Goal: Task Accomplishment & Management: Manage account settings

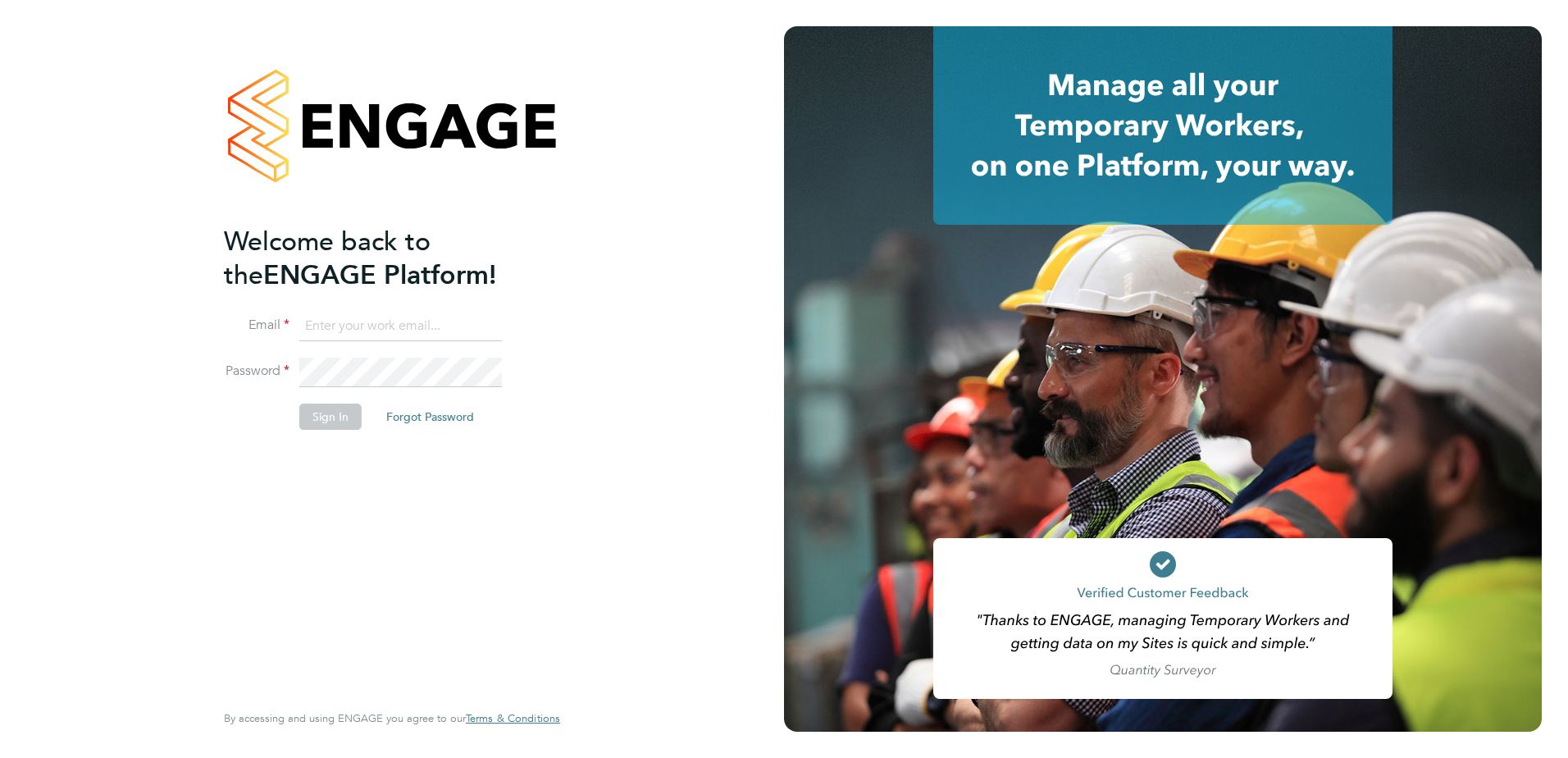
click at [443, 326] on input at bounding box center [400, 326] width 202 height 30
type input "[PERSON_NAME][EMAIL_ADDRESS][DOMAIN_NAME]"
click at [344, 427] on button "Sign In" at bounding box center [330, 416] width 62 height 26
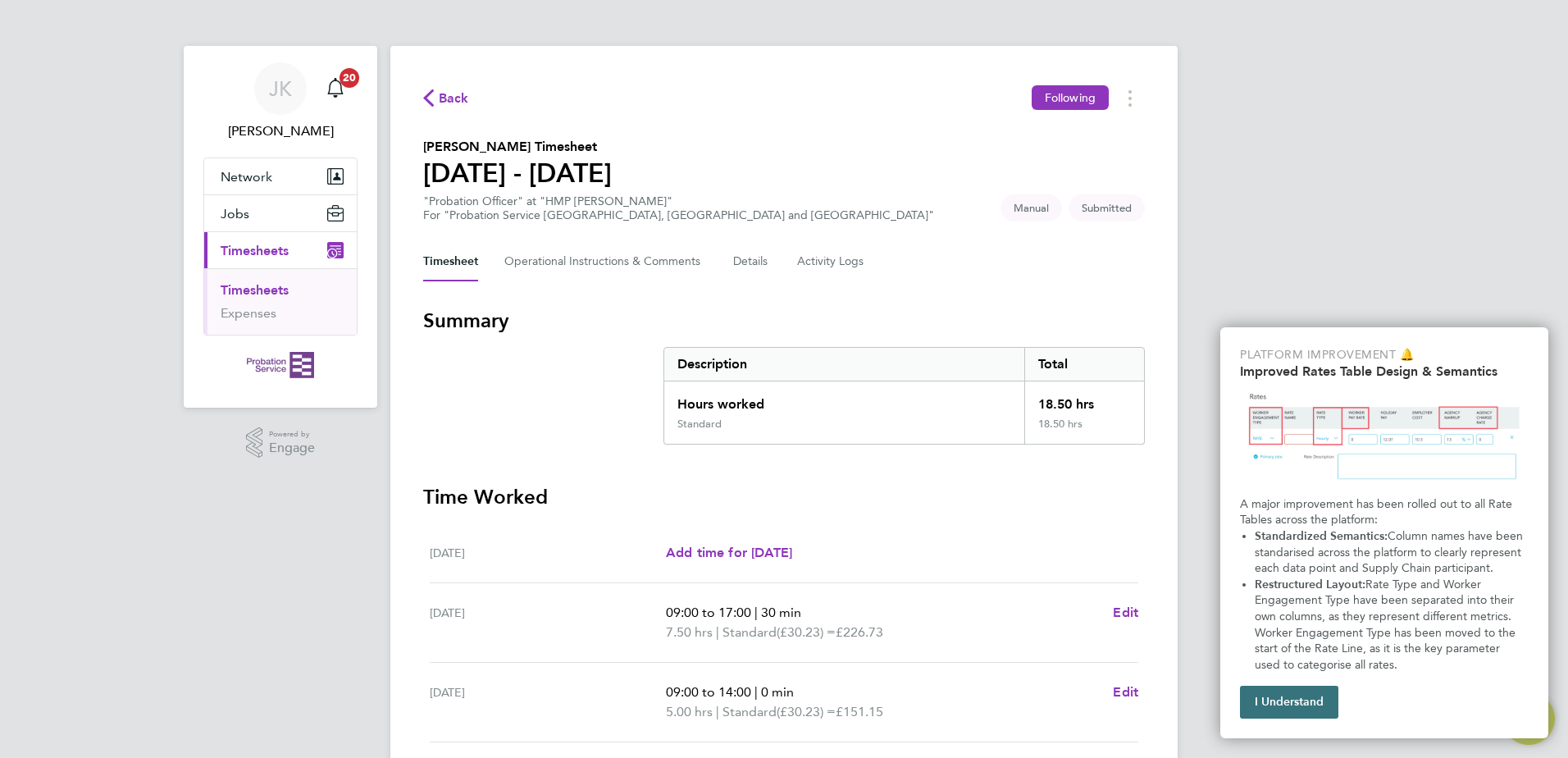
click at [1272, 709] on button "I Understand" at bounding box center [1288, 702] width 98 height 33
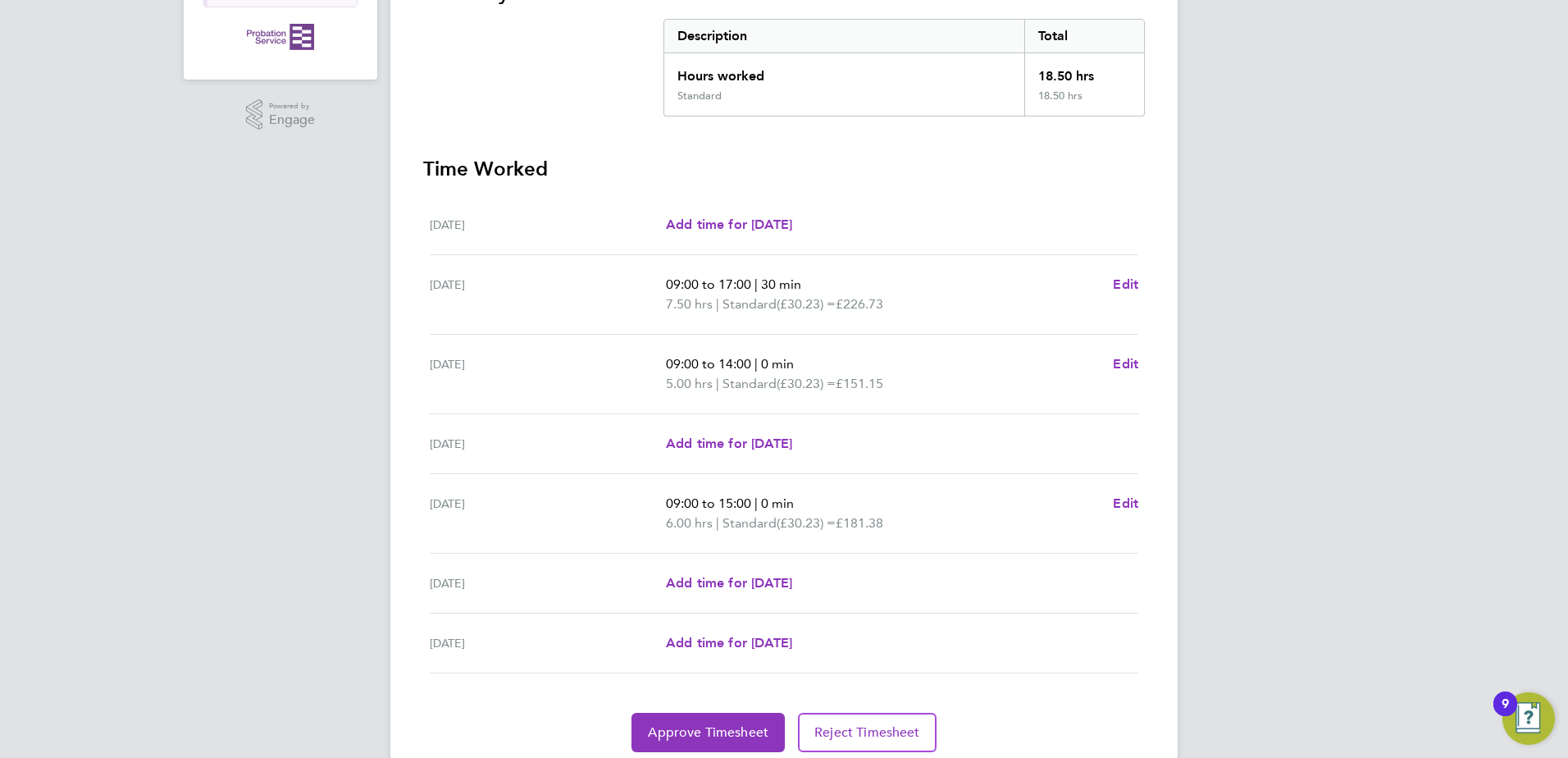
scroll to position [387, 0]
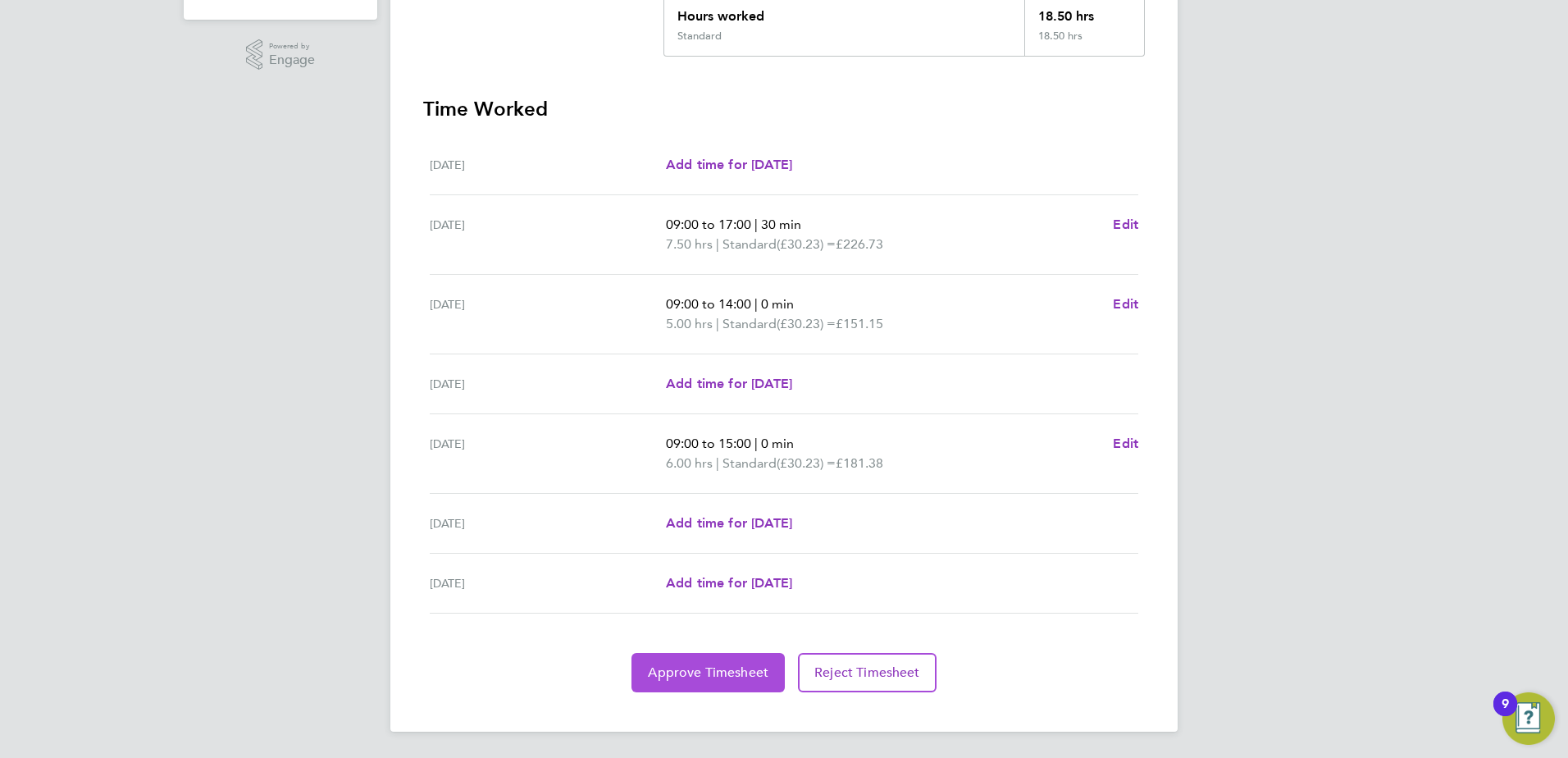
click at [754, 656] on button "Approve Timesheet" at bounding box center [708, 673] width 154 height 40
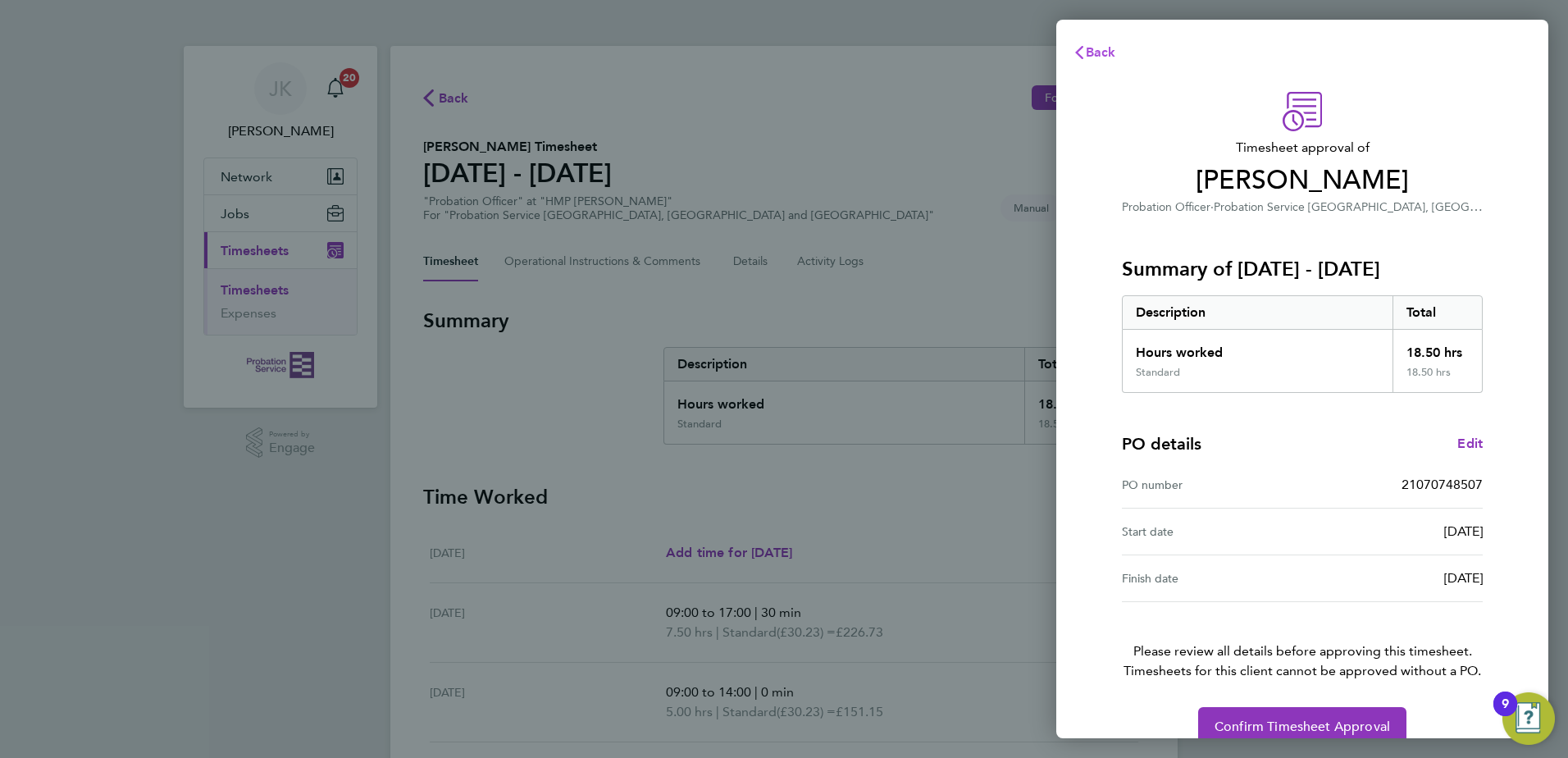
click at [1081, 54] on icon "button" at bounding box center [1078, 52] width 13 height 13
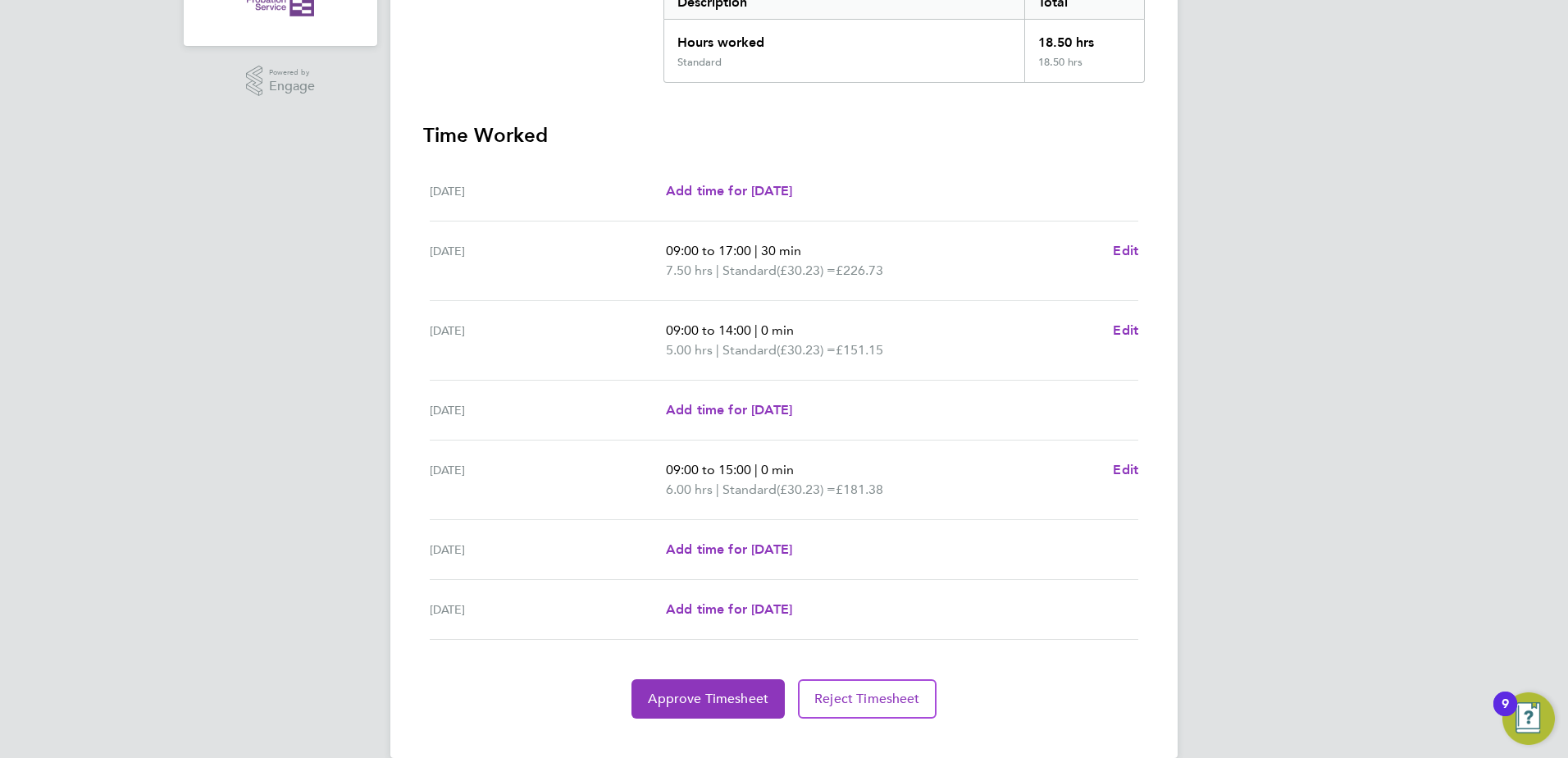
scroll to position [387, 0]
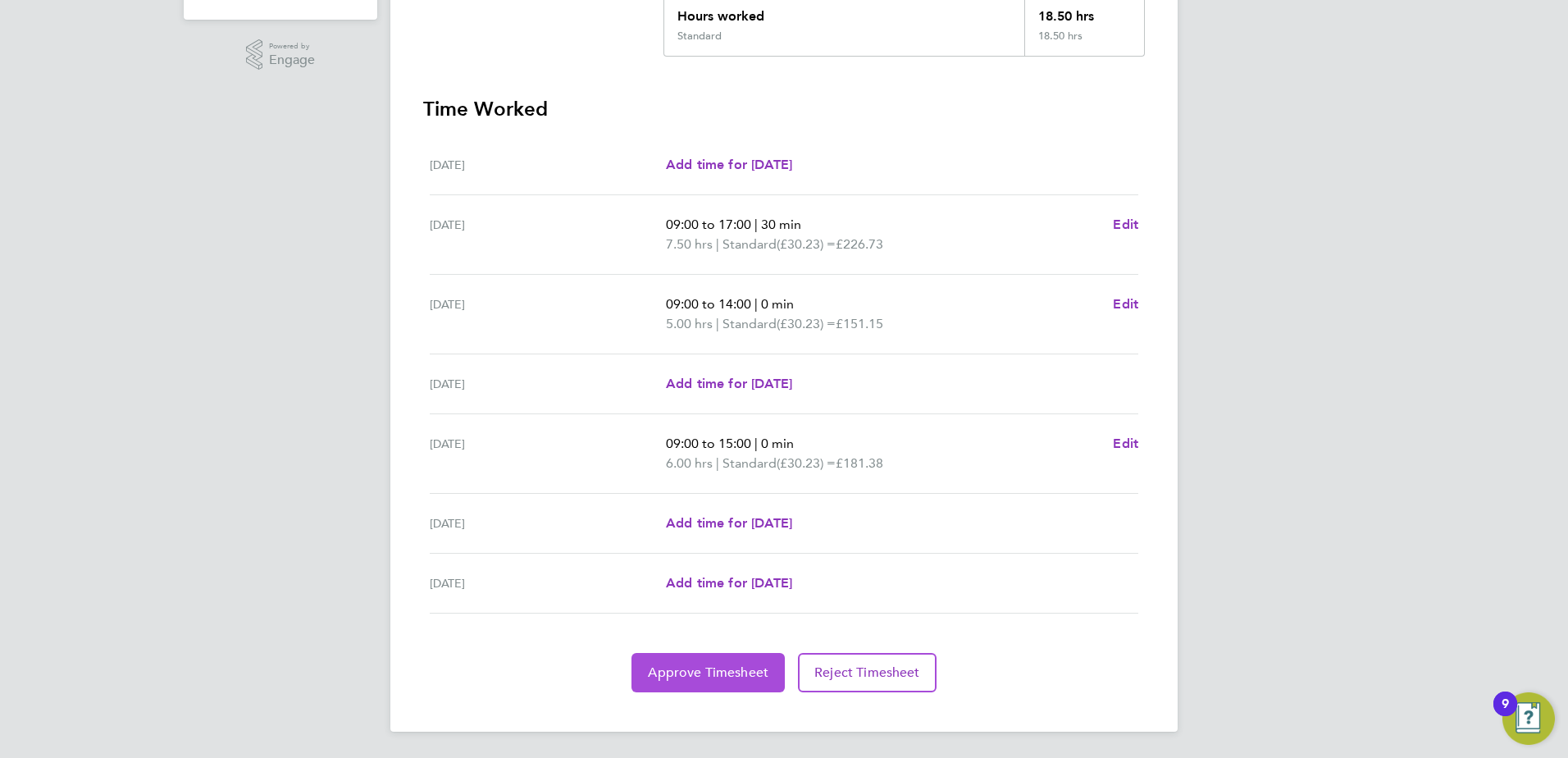
click at [702, 675] on span "Approve Timesheet" at bounding box center [709, 672] width 121 height 17
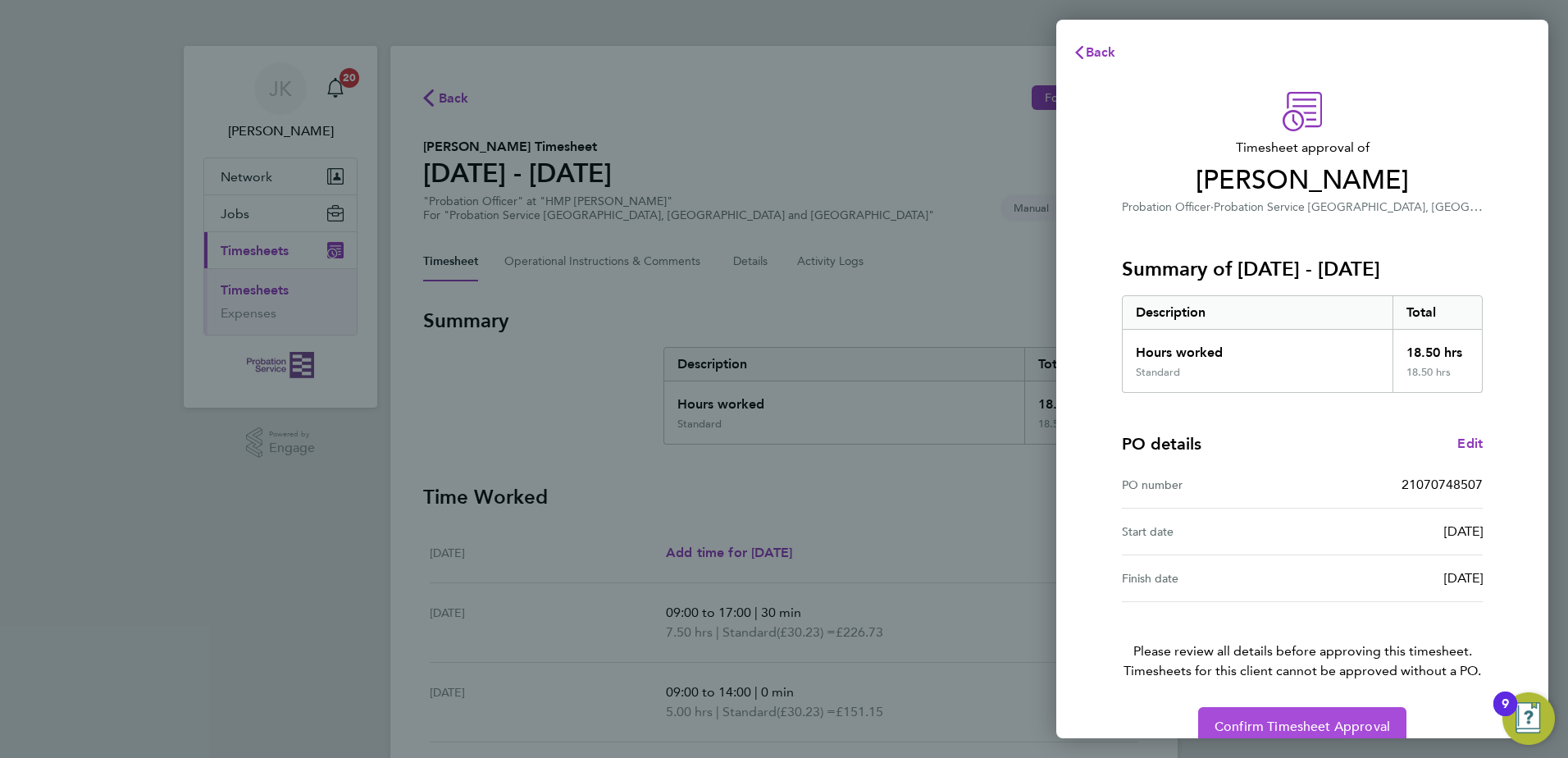
click at [1298, 716] on button "Confirm Timesheet Approval" at bounding box center [1302, 726] width 208 height 40
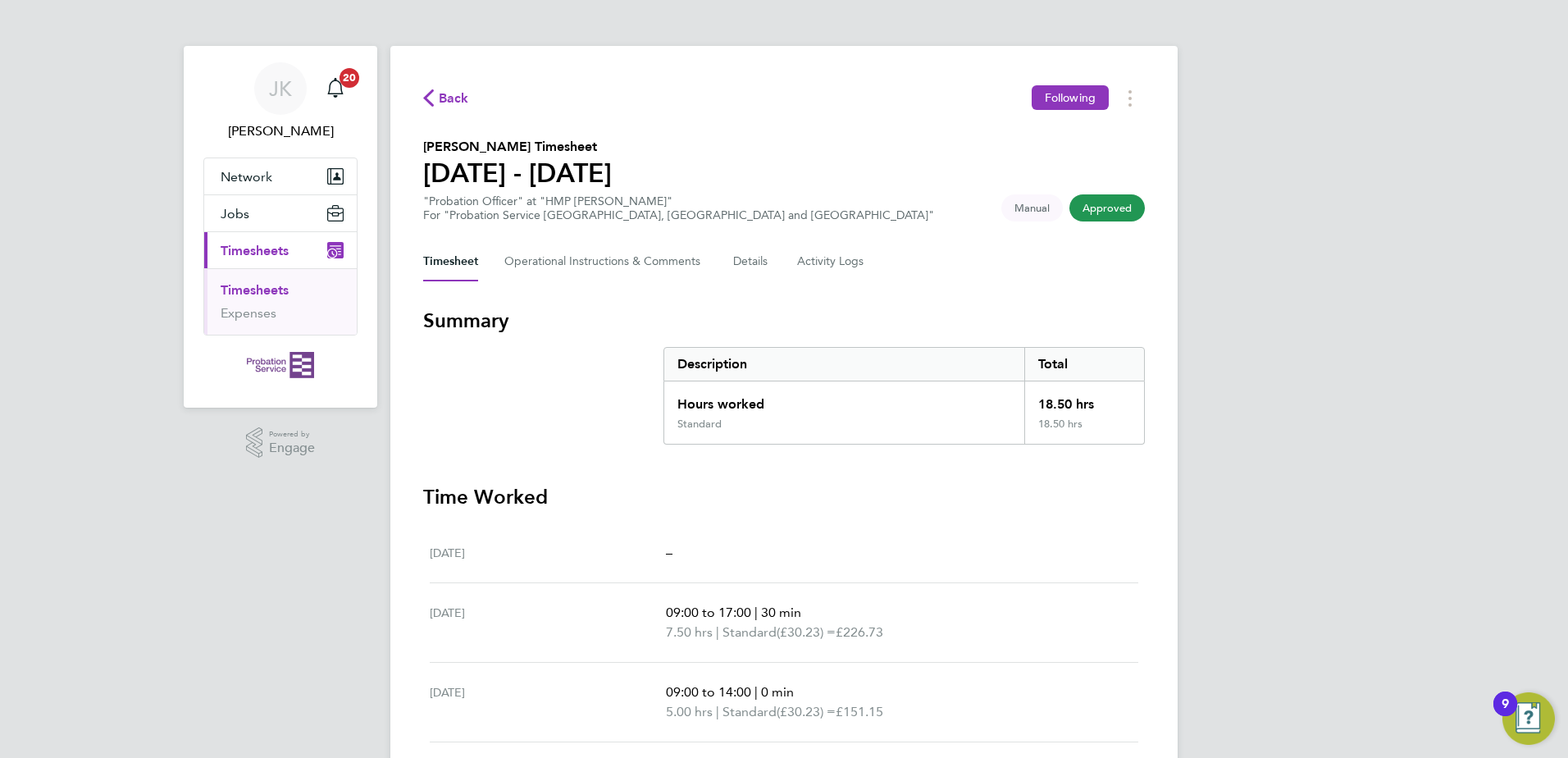
click at [274, 245] on span "Timesheets" at bounding box center [255, 251] width 68 height 16
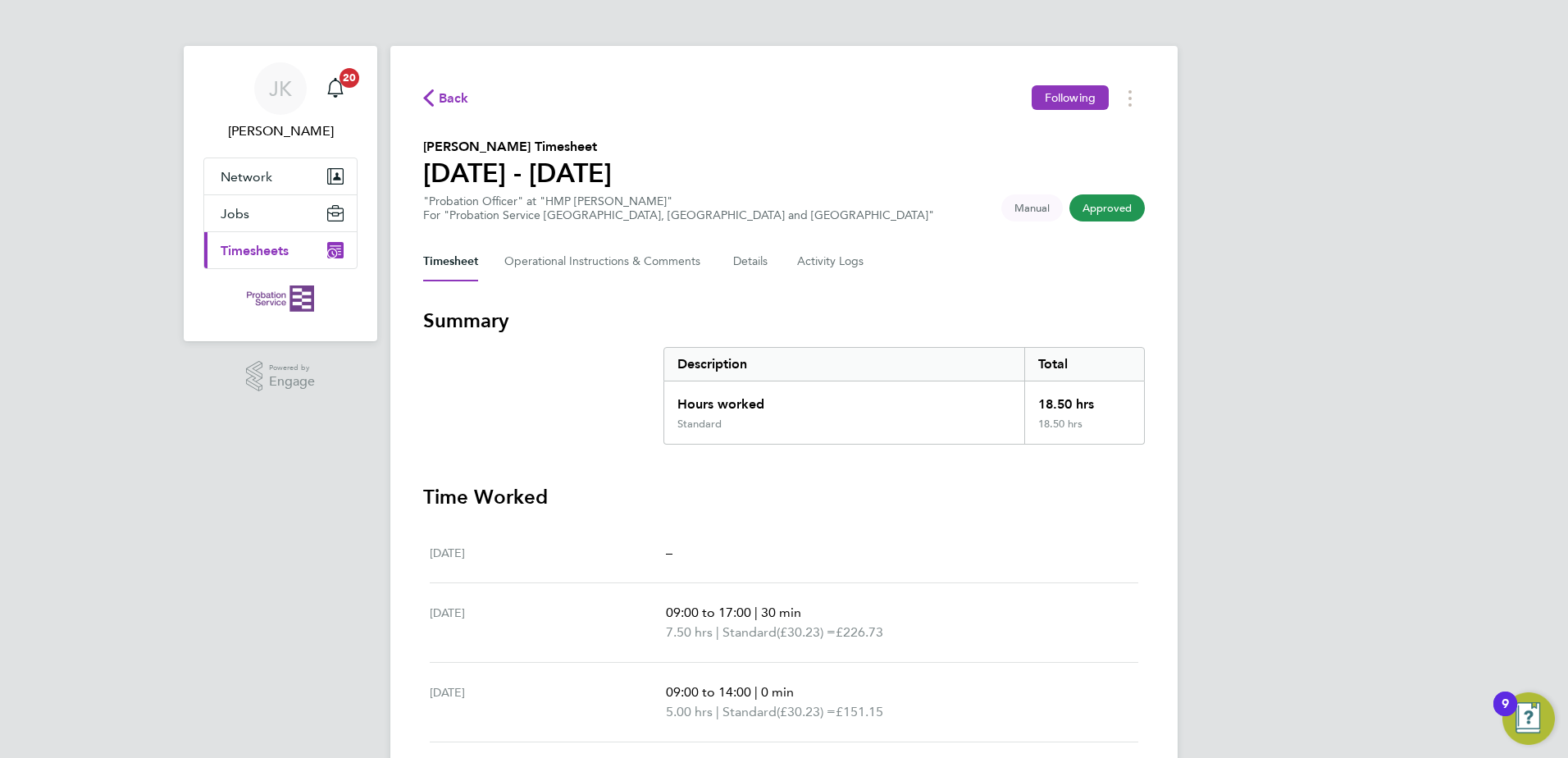
click at [274, 245] on span "Timesheets" at bounding box center [255, 251] width 68 height 16
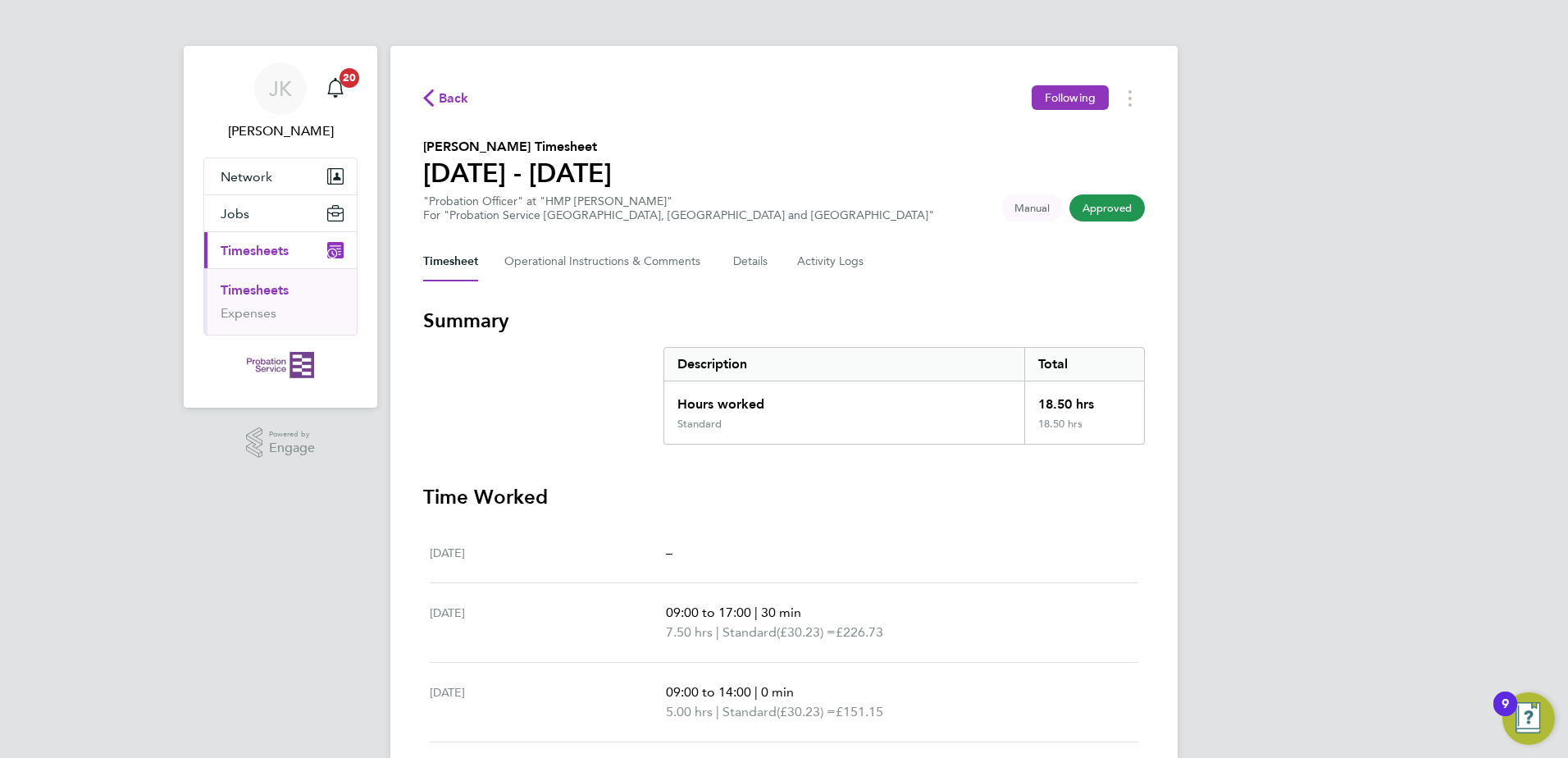
click at [274, 298] on li "Timesheets" at bounding box center [282, 293] width 123 height 23
click at [271, 290] on link "Timesheets" at bounding box center [255, 290] width 68 height 16
